Goal: Navigation & Orientation: Find specific page/section

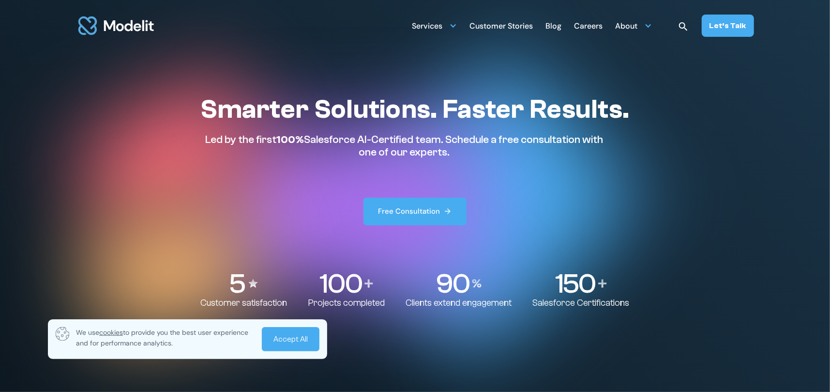
click at [510, 18] on div "Customer Stories" at bounding box center [501, 26] width 63 height 19
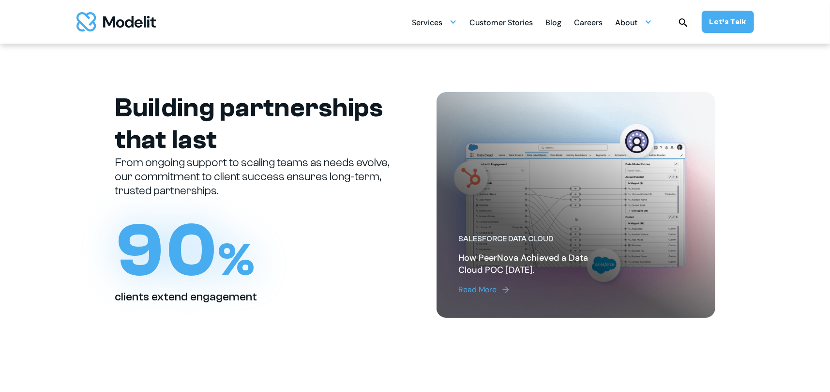
click at [554, 28] on div "Blog" at bounding box center [554, 23] width 16 height 19
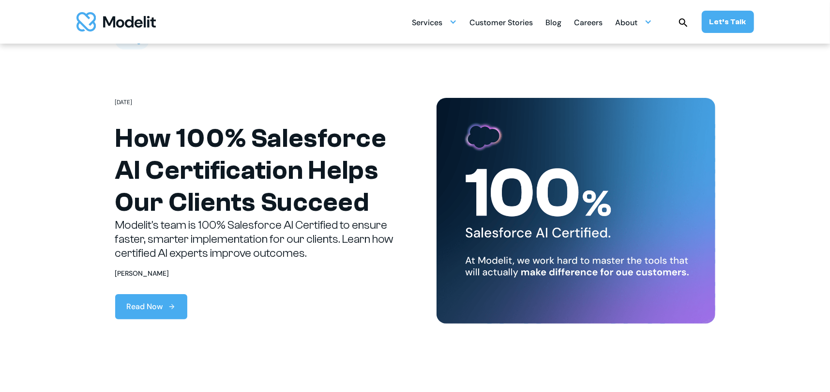
scroll to position [48, 0]
